Goal: Book appointment/travel/reservation

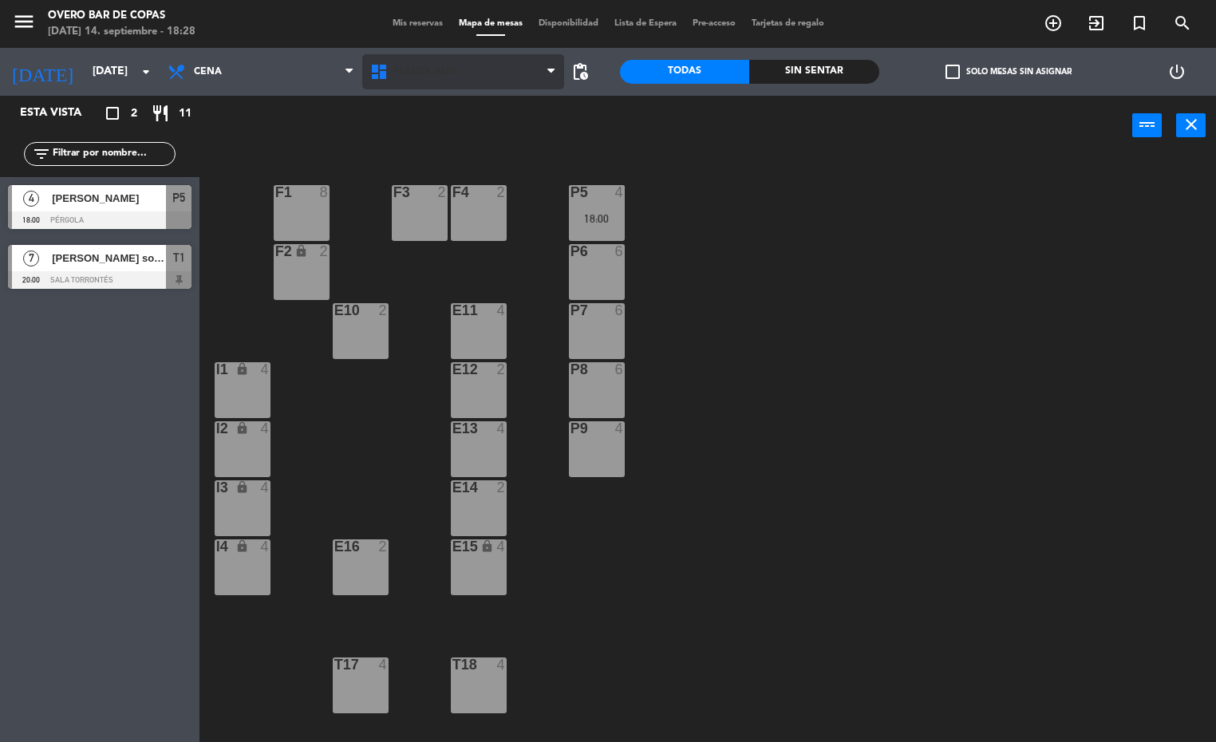
click at [464, 68] on span "Planta Alta" at bounding box center [463, 71] width 203 height 35
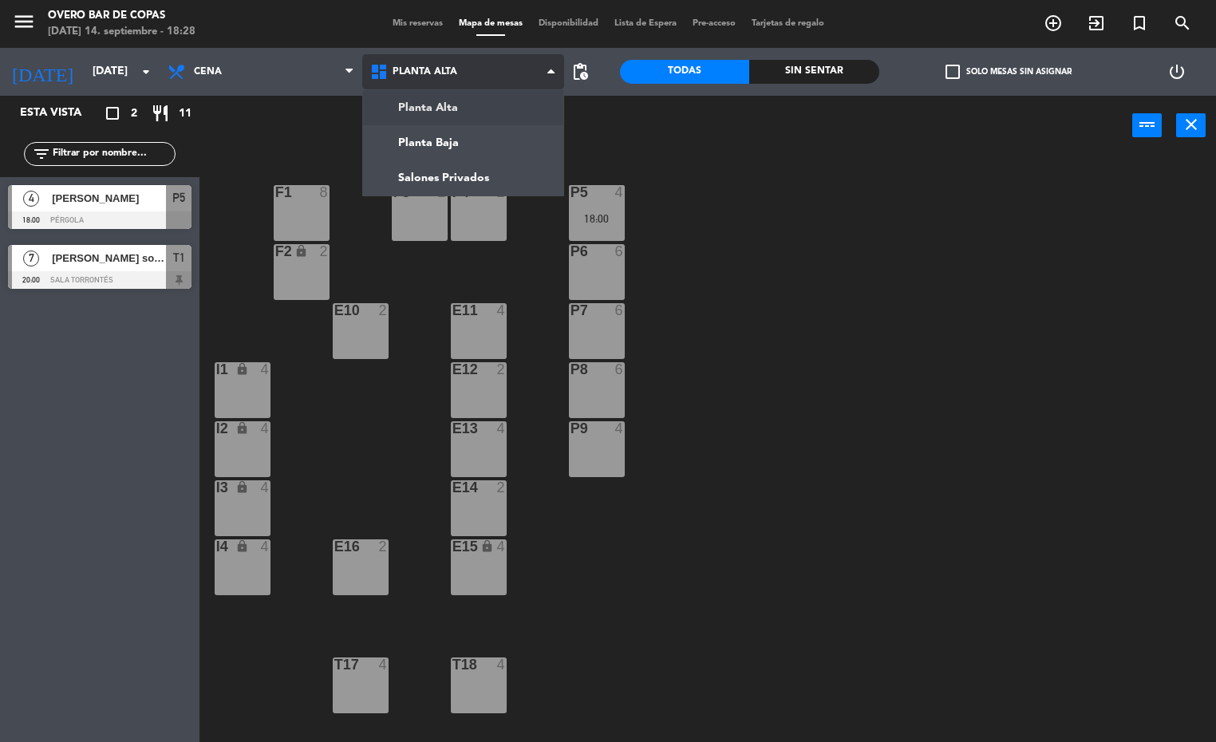
click at [498, 140] on ng-component "menu Overo Bar de Copas [DATE] 14. septiembre - 18:28 Mis reservas Mapa de mesa…" at bounding box center [608, 371] width 1216 height 743
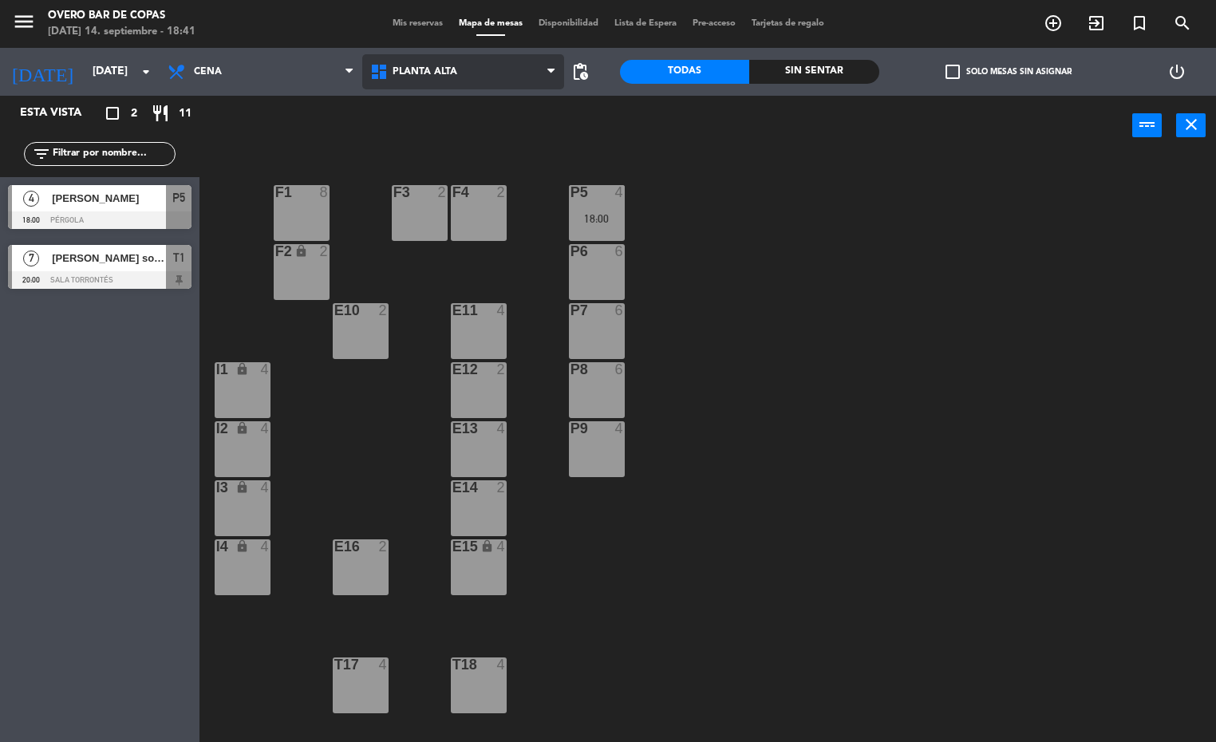
click at [428, 77] on span "Planta Alta" at bounding box center [463, 71] width 203 height 35
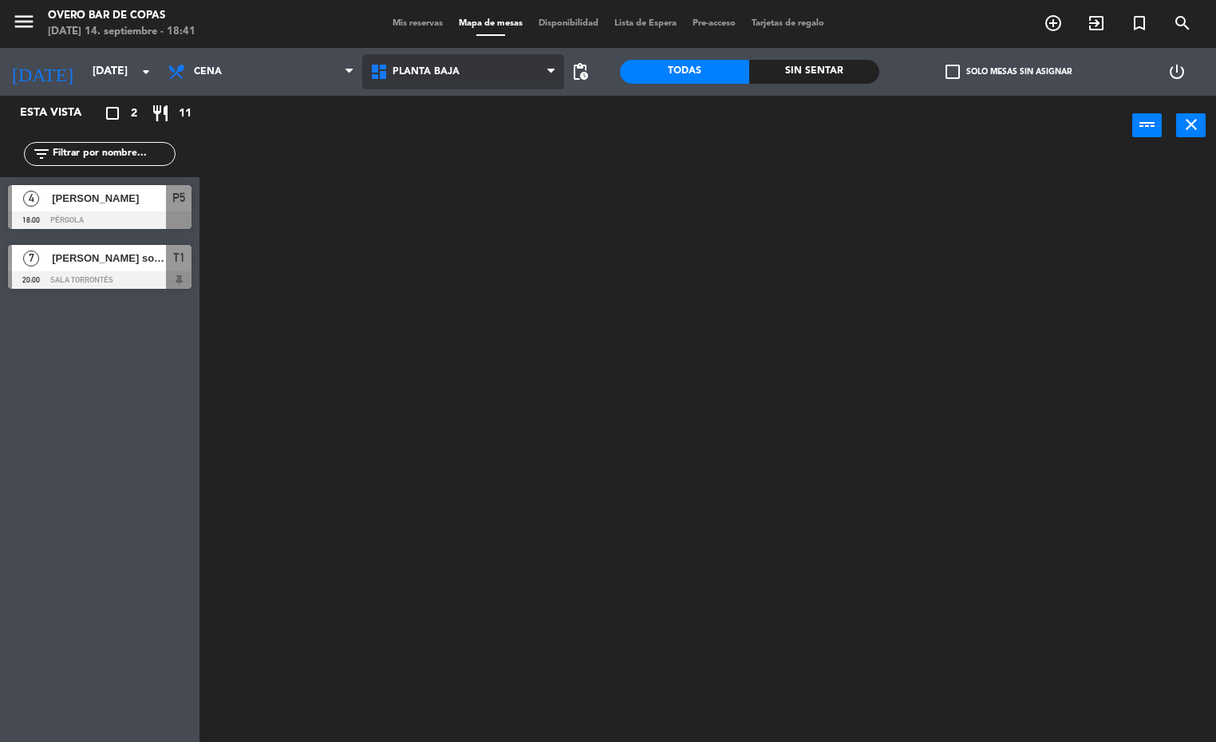
click at [445, 140] on ng-component "menu Overo Bar de Copas [DATE] 14. septiembre - 18:41 Mis reservas Mapa de mesa…" at bounding box center [608, 371] width 1216 height 743
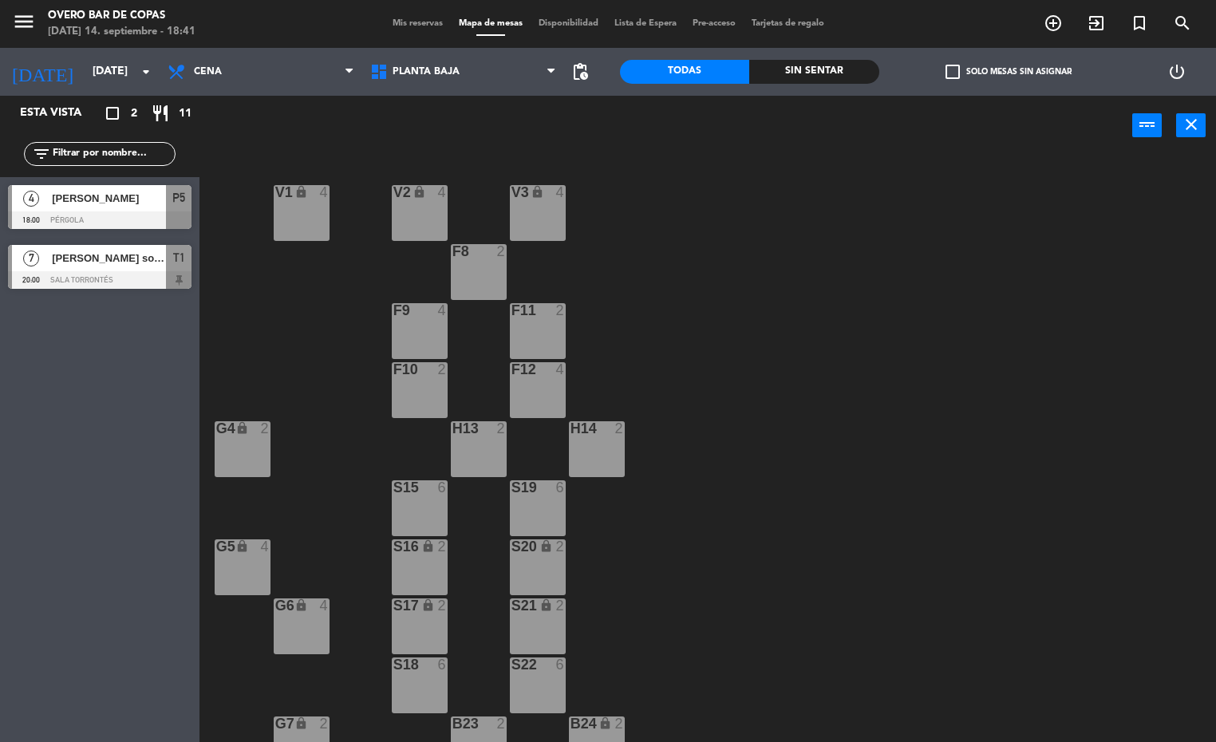
click at [532, 512] on div "S19 6" at bounding box center [538, 508] width 56 height 56
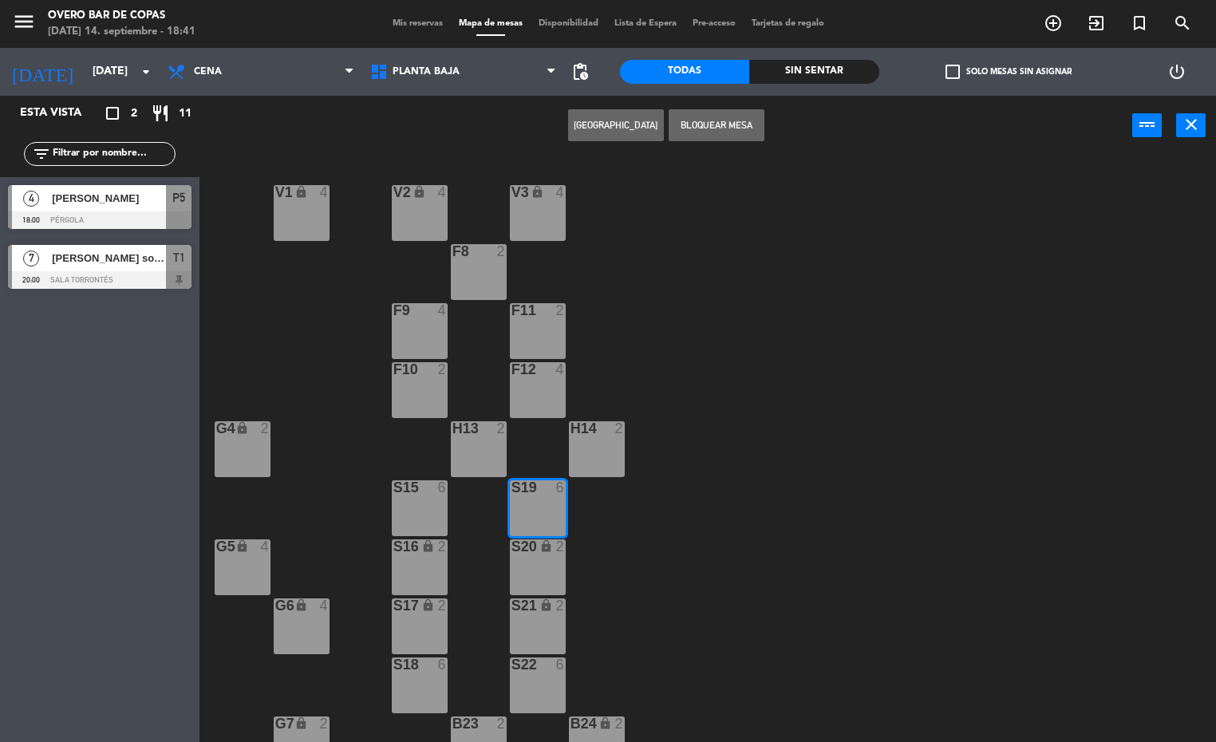
click at [724, 317] on div "V1 lock 4 V2 lock 4 V3 lock 4 F8 2 F9 4 F11 2 F10 2 F12 4 G4 lock 2 H13 2 H14 2…" at bounding box center [713, 449] width 1004 height 586
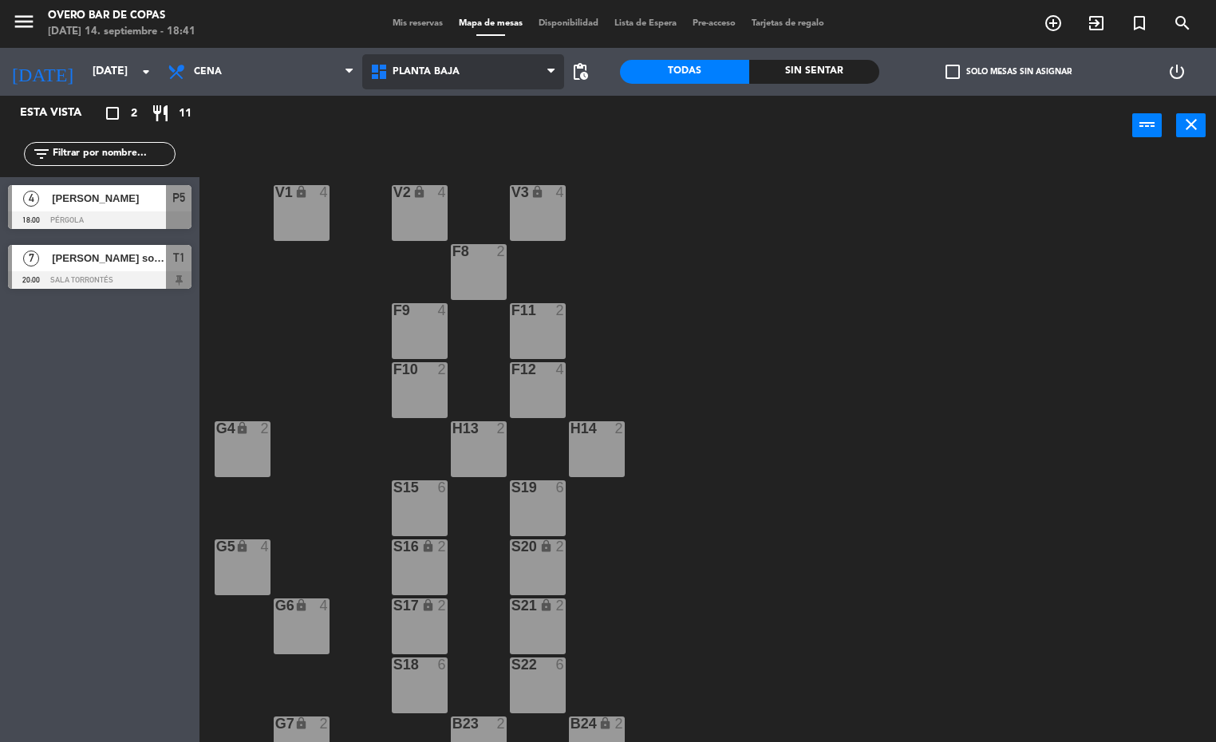
click at [400, 70] on span "Planta Baja" at bounding box center [425, 71] width 67 height 11
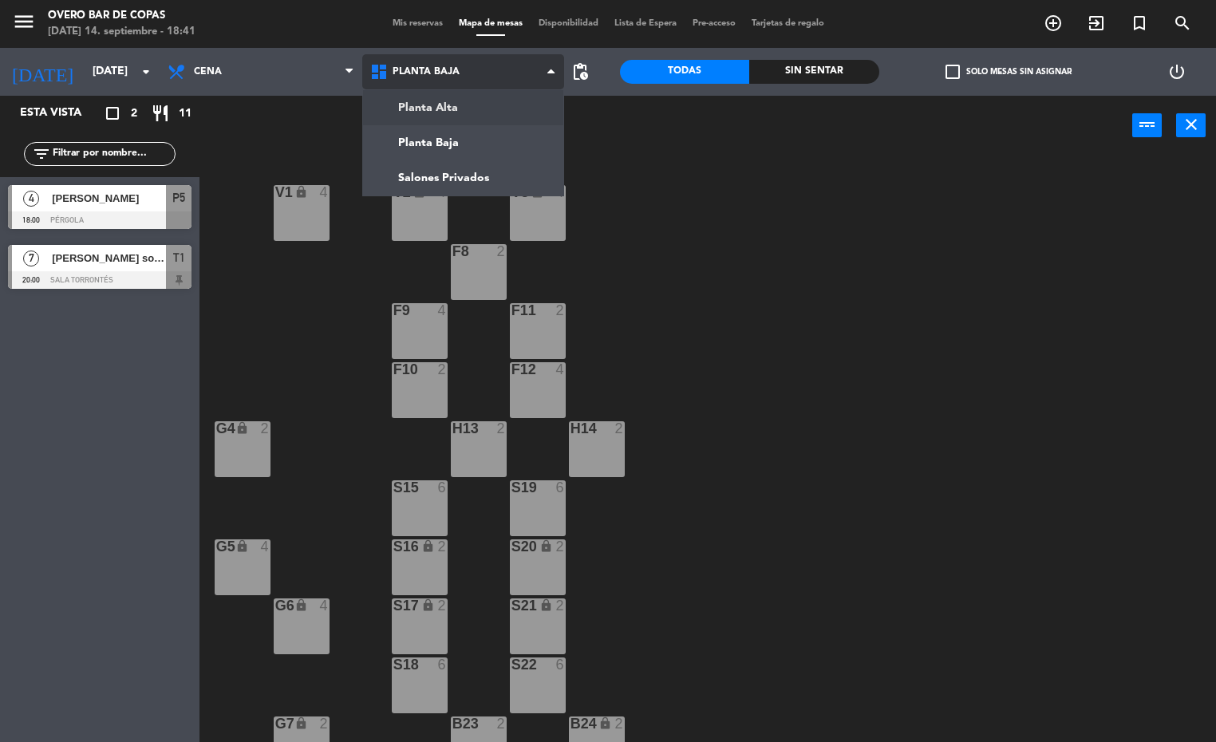
click at [427, 99] on ng-component "menu Overo Bar de Copas [DATE] 14. septiembre - 18:41 Mis reservas Mapa de mesa…" at bounding box center [608, 371] width 1216 height 743
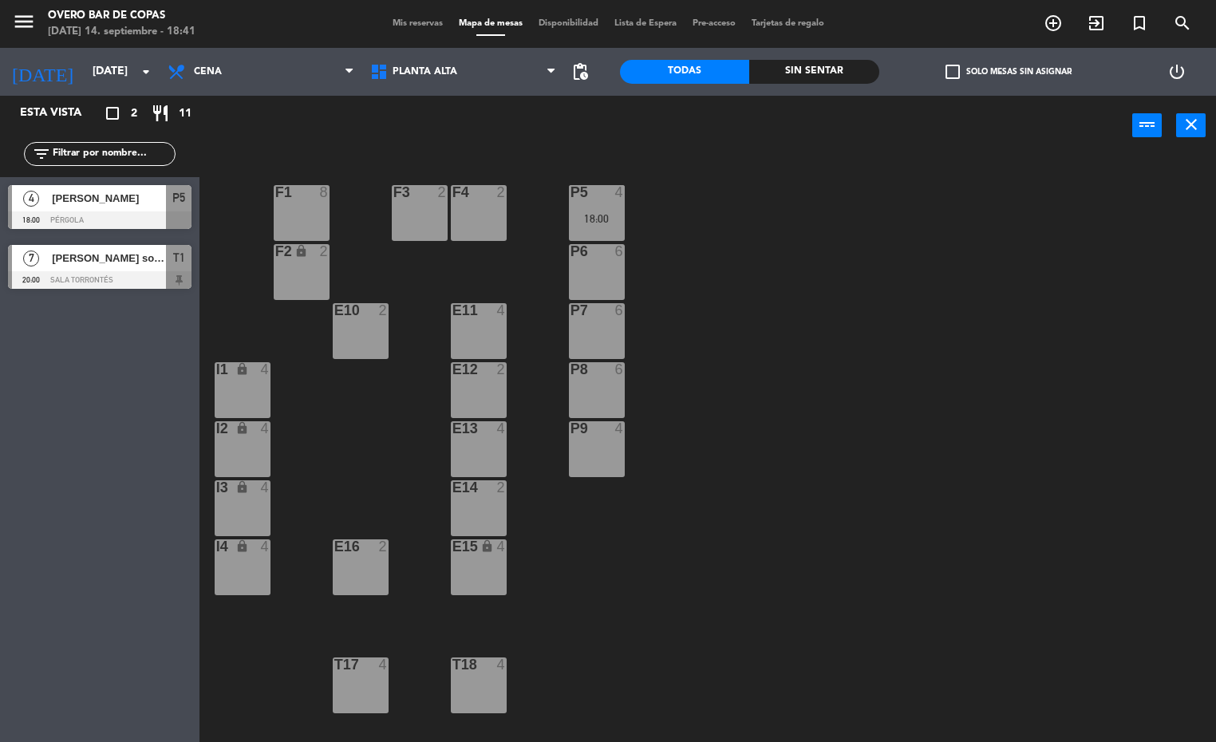
click at [515, 89] on div "Planta Alta Planta Baja Salones Privados Planta [GEOGRAPHIC_DATA] [GEOGRAPHIC_D…" at bounding box center [463, 72] width 203 height 48
click at [459, 81] on span "Planta Alta" at bounding box center [463, 71] width 203 height 35
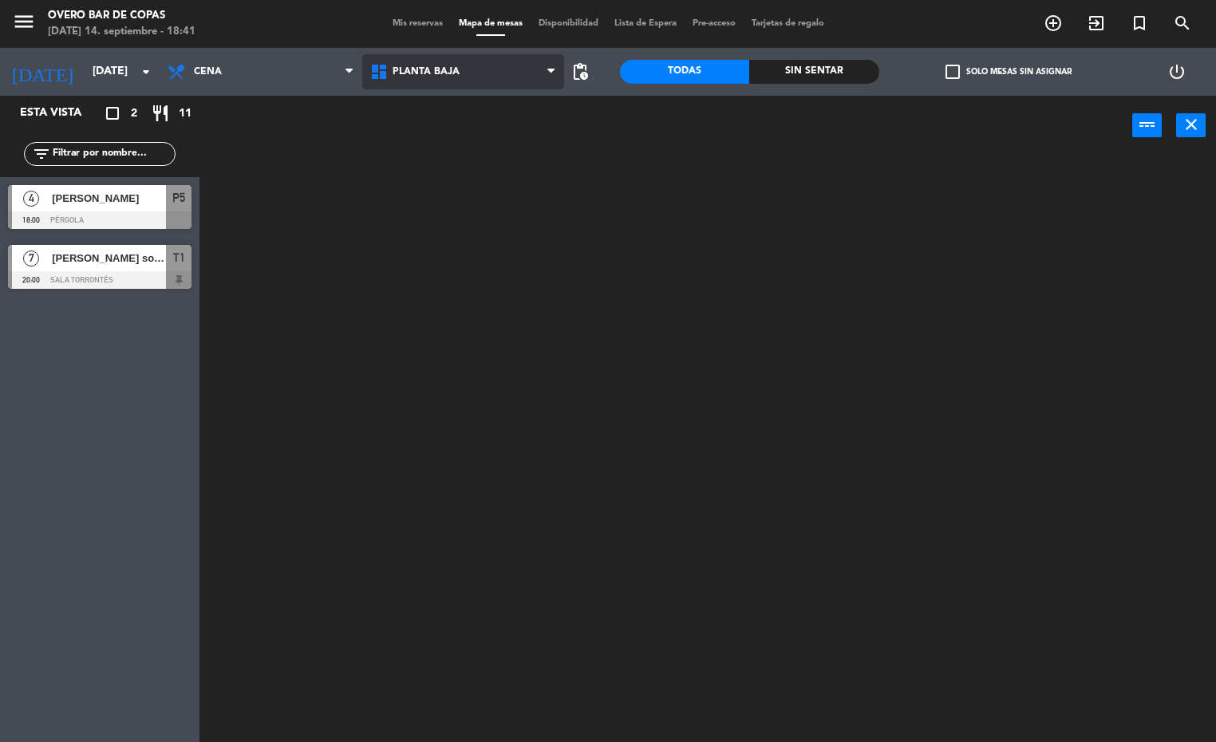
click at [445, 125] on ng-component "menu Overo Bar de Copas [DATE] 14. septiembre - 18:41 Mis reservas Mapa de mesa…" at bounding box center [608, 371] width 1216 height 743
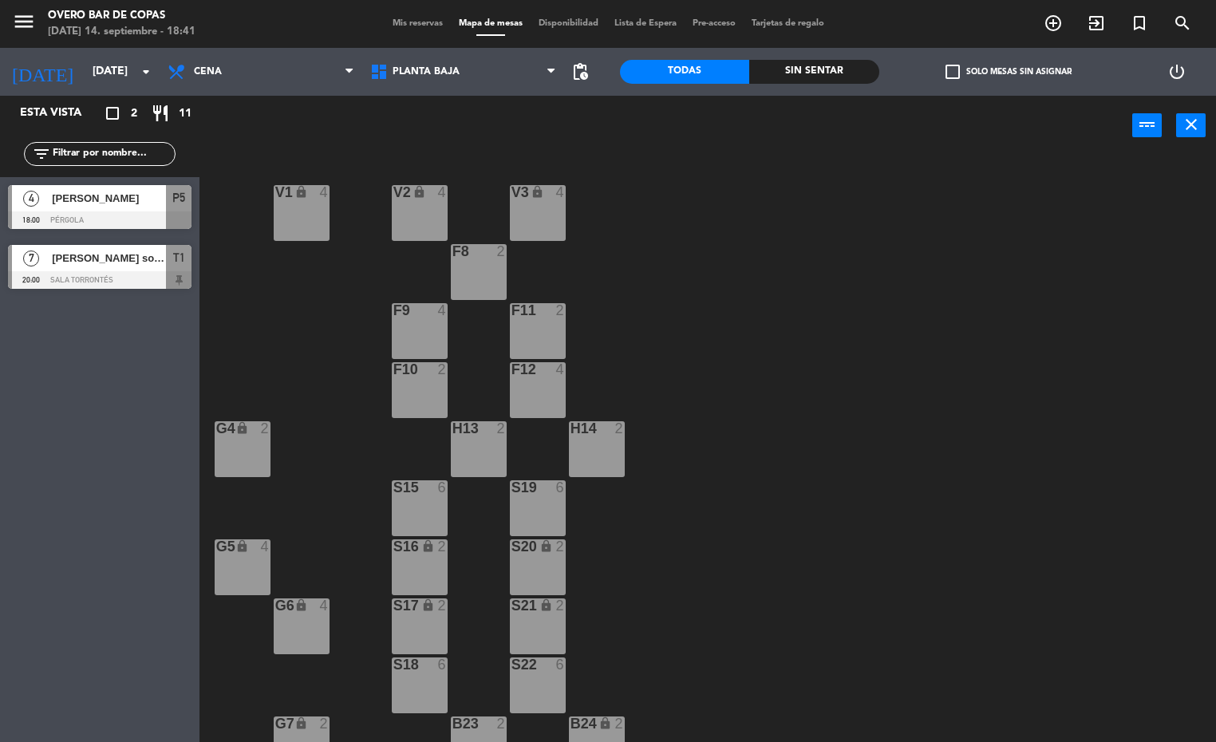
click at [538, 496] on div "S19 6" at bounding box center [538, 508] width 56 height 56
